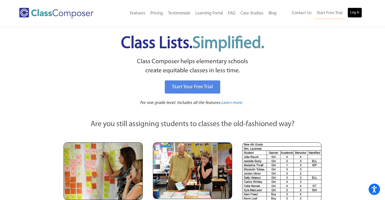
click at [357, 16] on link "Log In" at bounding box center [354, 13] width 14 height 10
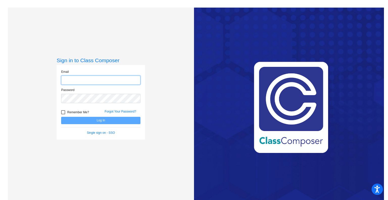
type input "[EMAIL_ADDRESS][DOMAIN_NAME]"
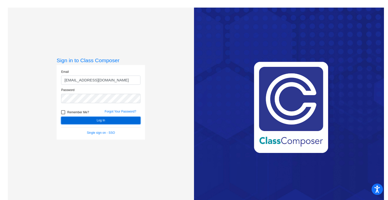
click at [99, 121] on button "Log In" at bounding box center [100, 120] width 79 height 7
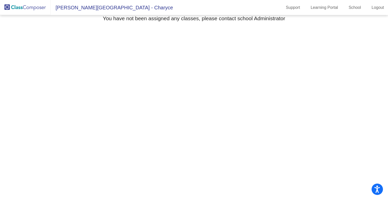
click at [101, 9] on span "Brantner Elementary - Charyce" at bounding box center [112, 8] width 123 height 8
